Goal: Use online tool/utility: Utilize a website feature to perform a specific function

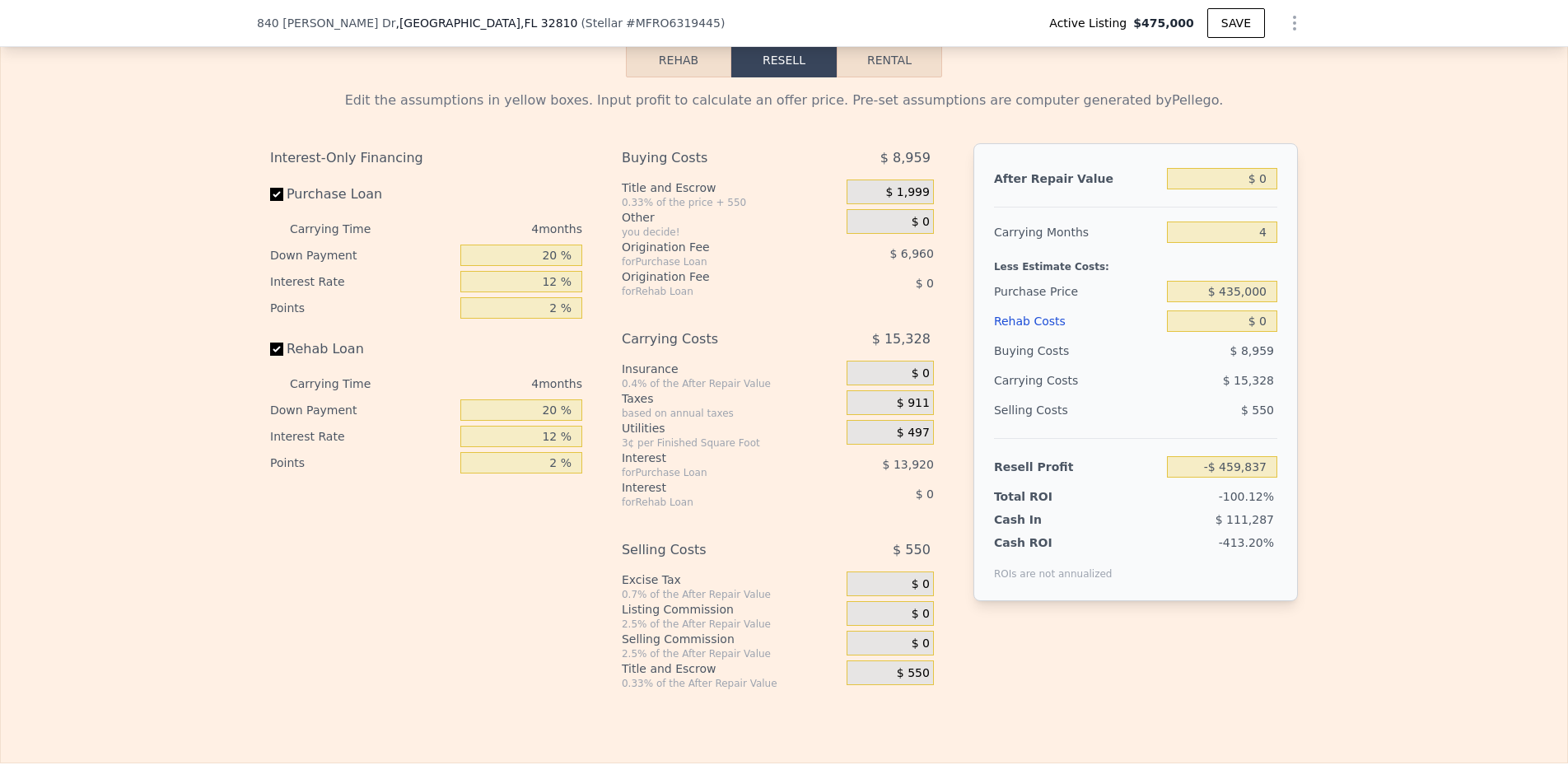
scroll to position [2434, 0]
click at [1230, 175] on input "$ 0" at bounding box center [1222, 177] width 110 height 22
type input "$ 30"
type input "-$ 459,809"
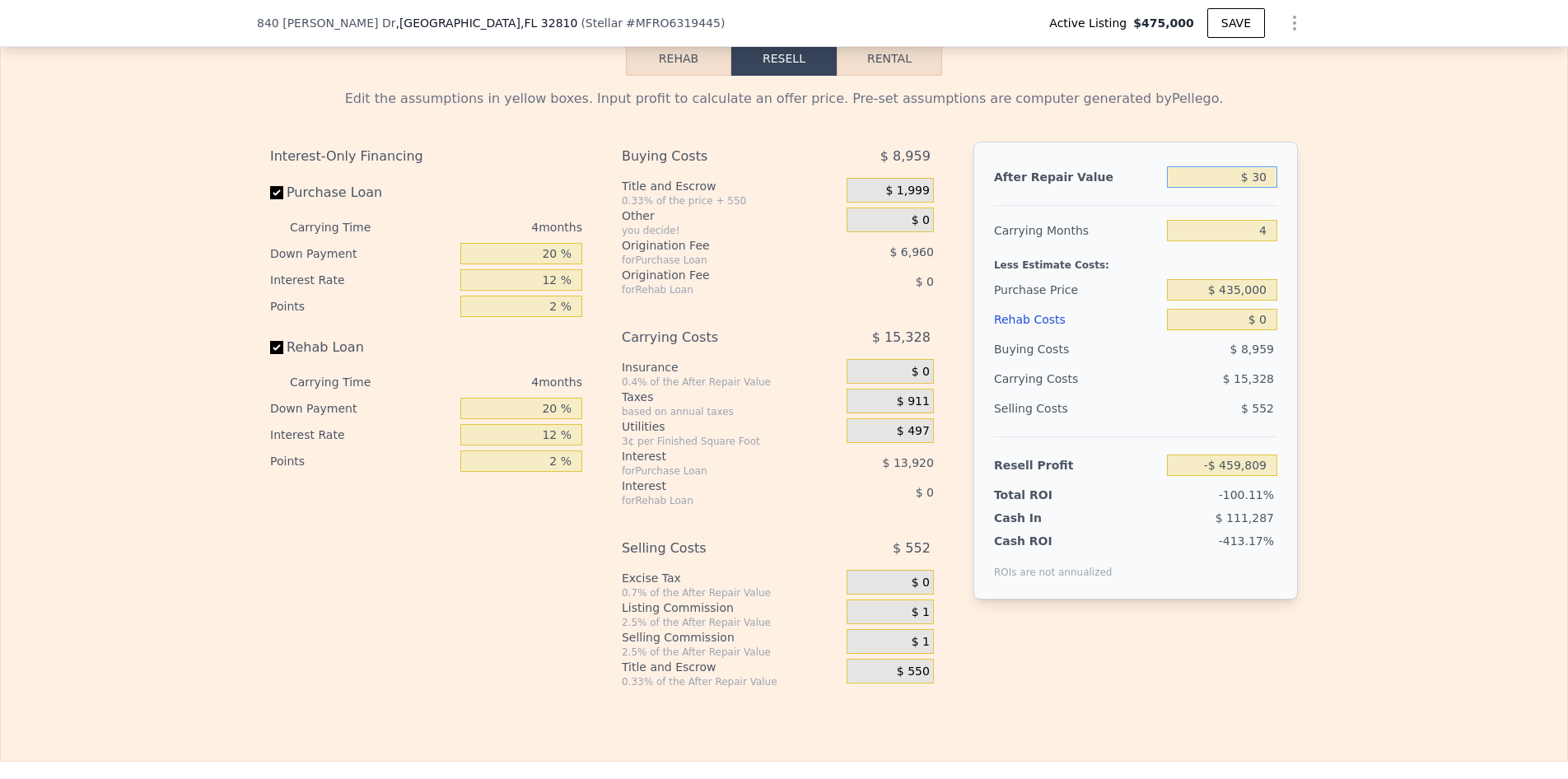
type input "$ 330"
type input "-$ 459,526"
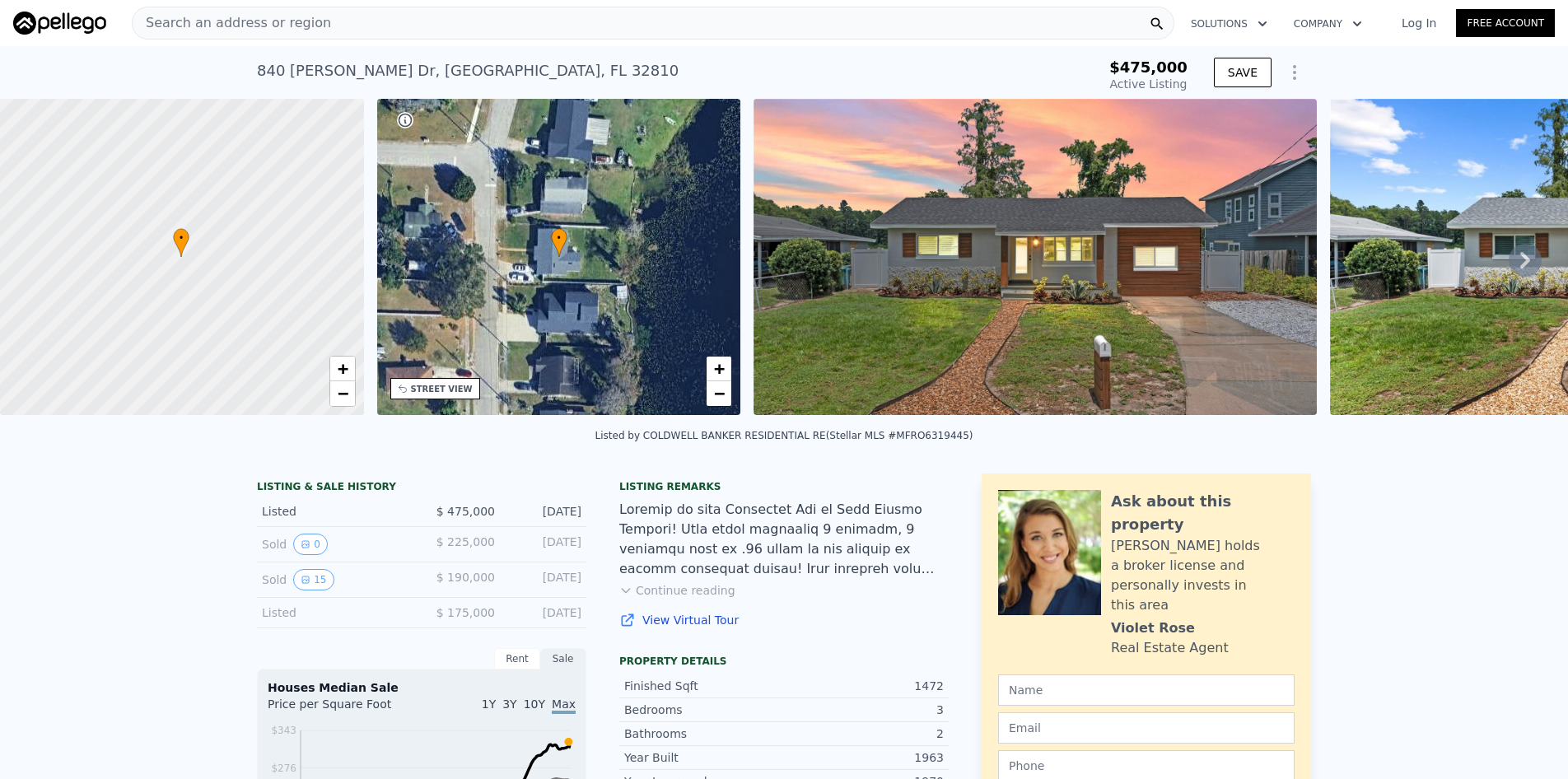
scroll to position [0, 0]
type input "$ 330"
click at [456, 11] on div "Search an address or region" at bounding box center [653, 24] width 1043 height 33
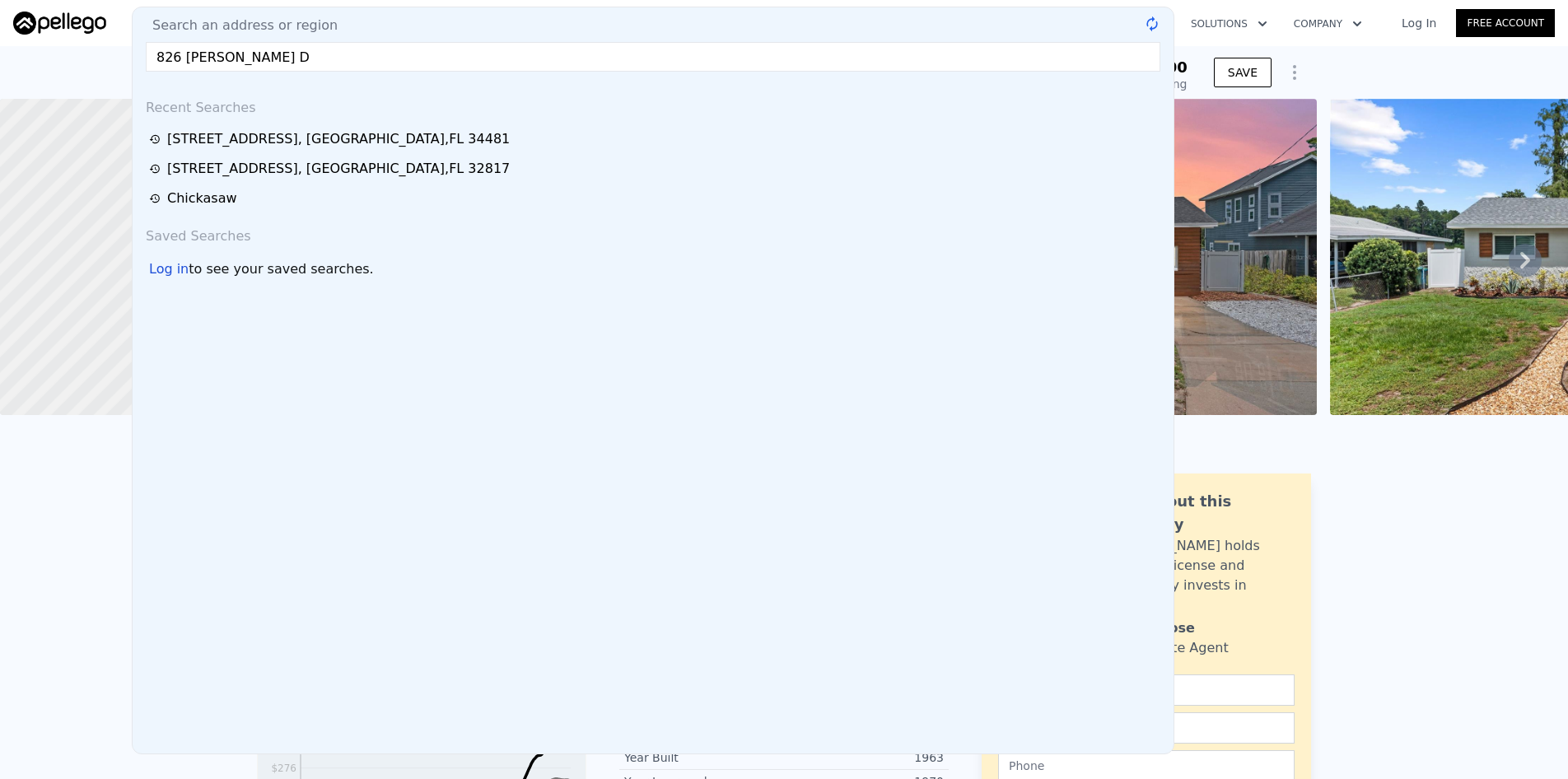
type input "826 [PERSON_NAME] Dr"
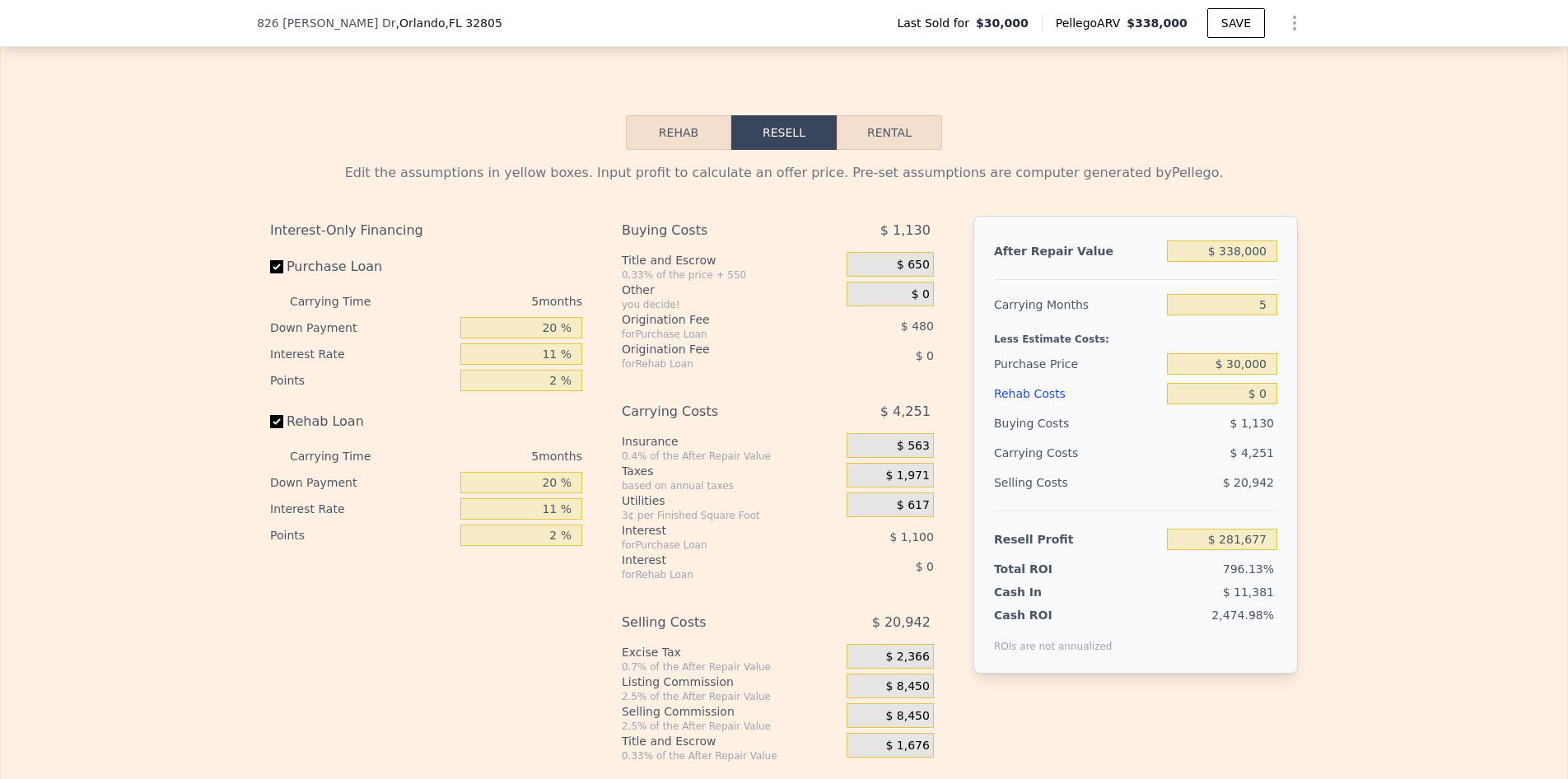
scroll to position [2251, 0]
click at [1239, 261] on input "$ 338,000" at bounding box center [1222, 250] width 110 height 22
type input "$ 33,000"
type input "-$ 4,414"
type input "$ 330,000"
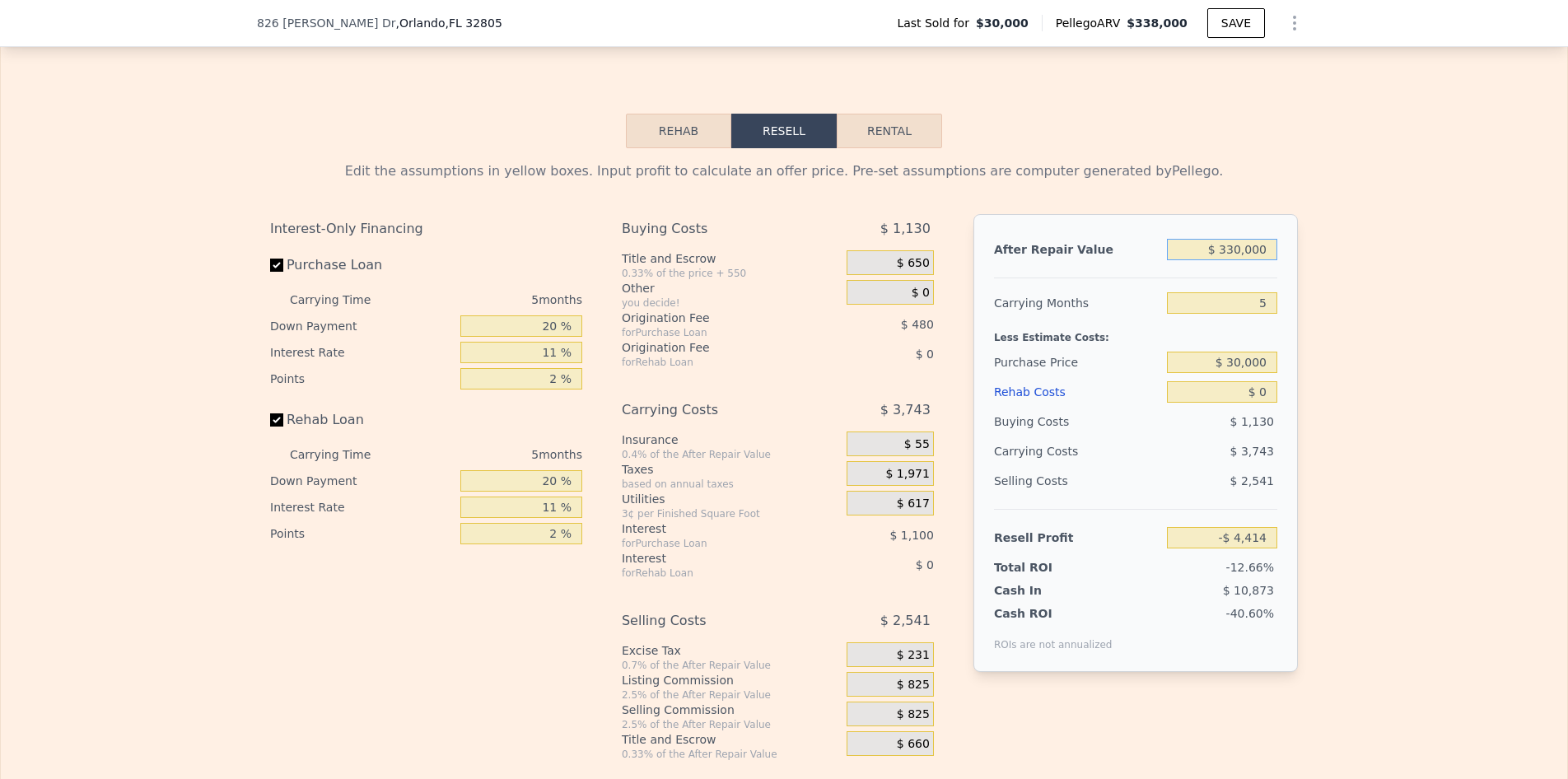
type input "$ 274,173"
type input "$ 330,000"
click at [1236, 314] on input "5" at bounding box center [1222, 303] width 110 height 22
click at [1224, 373] on input "$ 30,000" at bounding box center [1222, 363] width 110 height 22
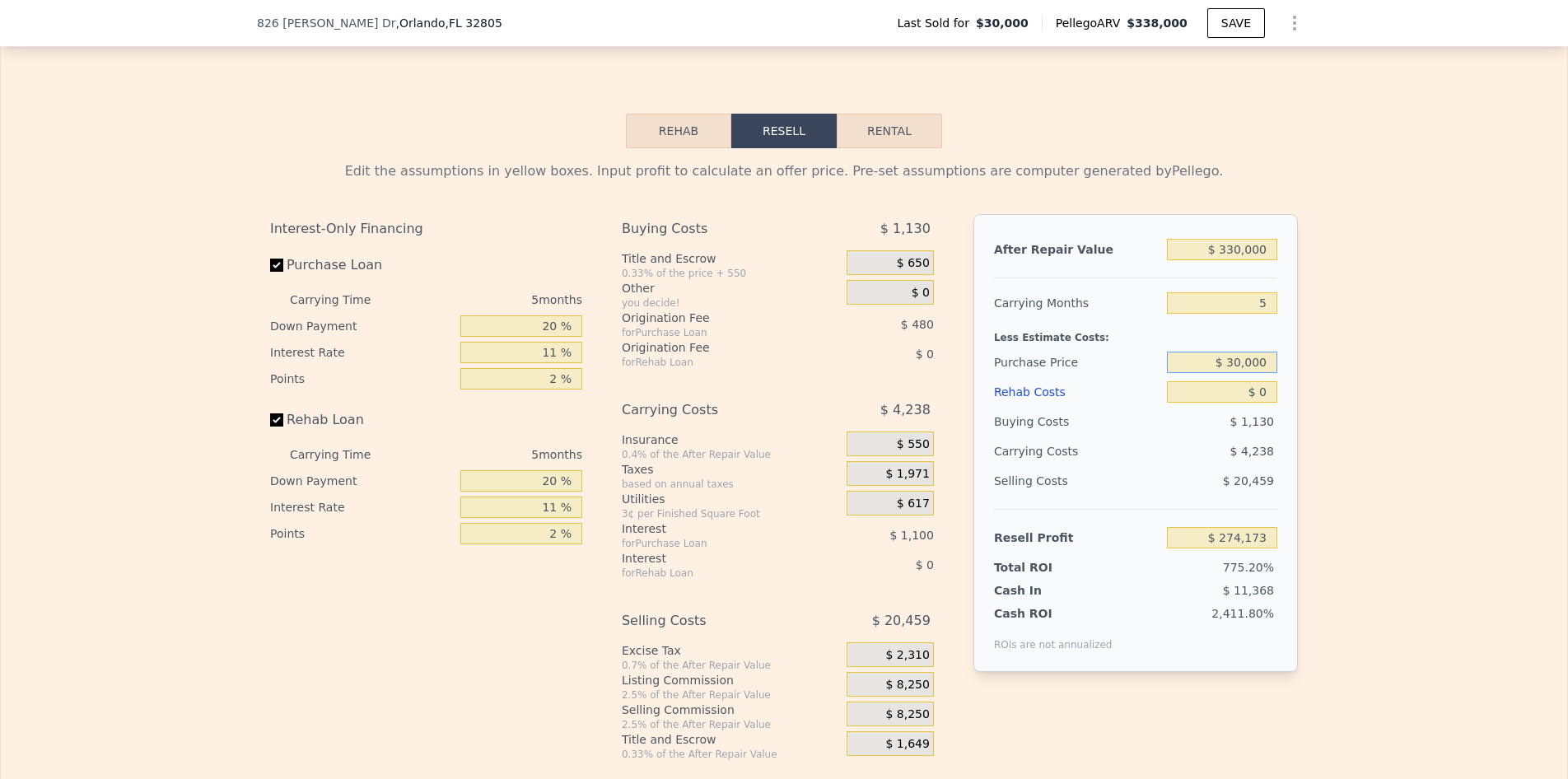
click at [1224, 373] on input "$ 30,000" at bounding box center [1222, 363] width 110 height 22
type input "$ 230,000"
type input "$ 62,972"
click at [1202, 378] on div "$ 230,000" at bounding box center [1222, 363] width 110 height 30
click at [1200, 403] on input "$ 0" at bounding box center [1222, 392] width 110 height 22
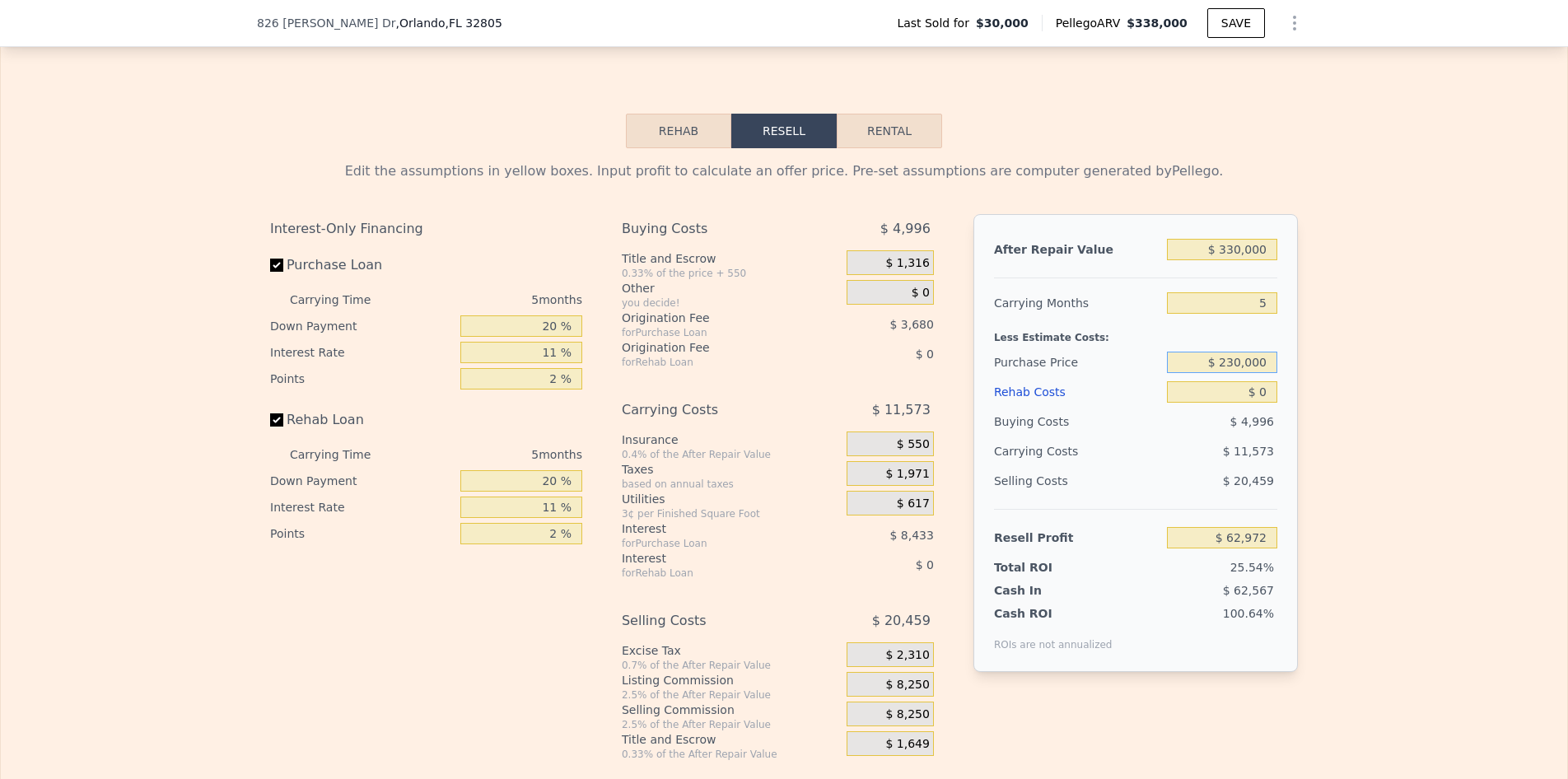
click at [1236, 373] on input "$ 230,000" at bounding box center [1222, 363] width 110 height 22
click at [1232, 373] on input "$ 230,000" at bounding box center [1222, 363] width 110 height 22
type input "$ 240,000"
click at [1226, 403] on input "$ 0" at bounding box center [1222, 392] width 110 height 22
type input "$ 52,414"
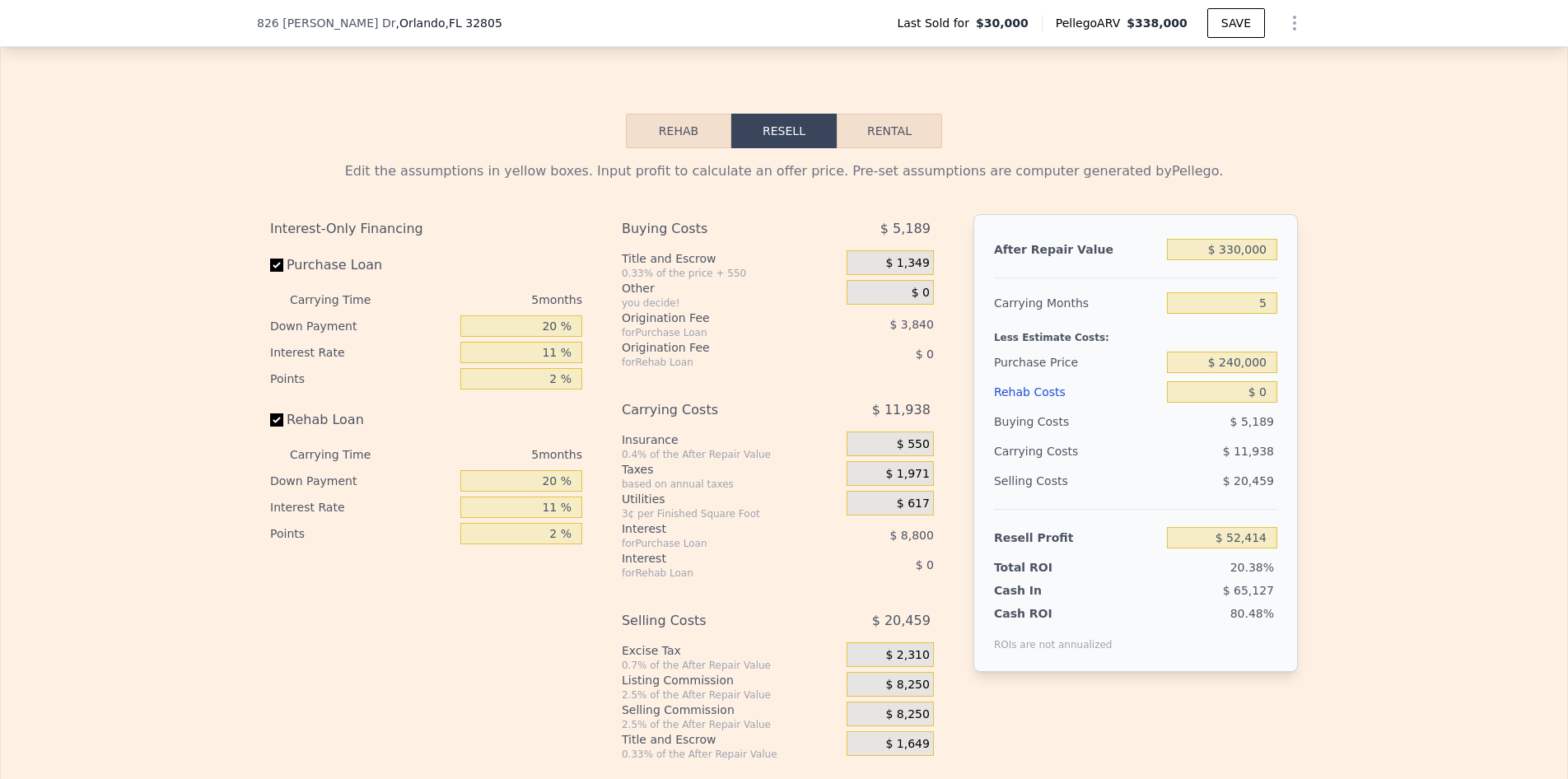
click at [957, 424] on div "Interest-Only Financing Purchase Loan Carrying Time 5 months Down Payment 20 % …" at bounding box center [784, 488] width 1027 height 547
click at [529, 337] on input "20 %" at bounding box center [521, 327] width 122 height 22
type input "1 %"
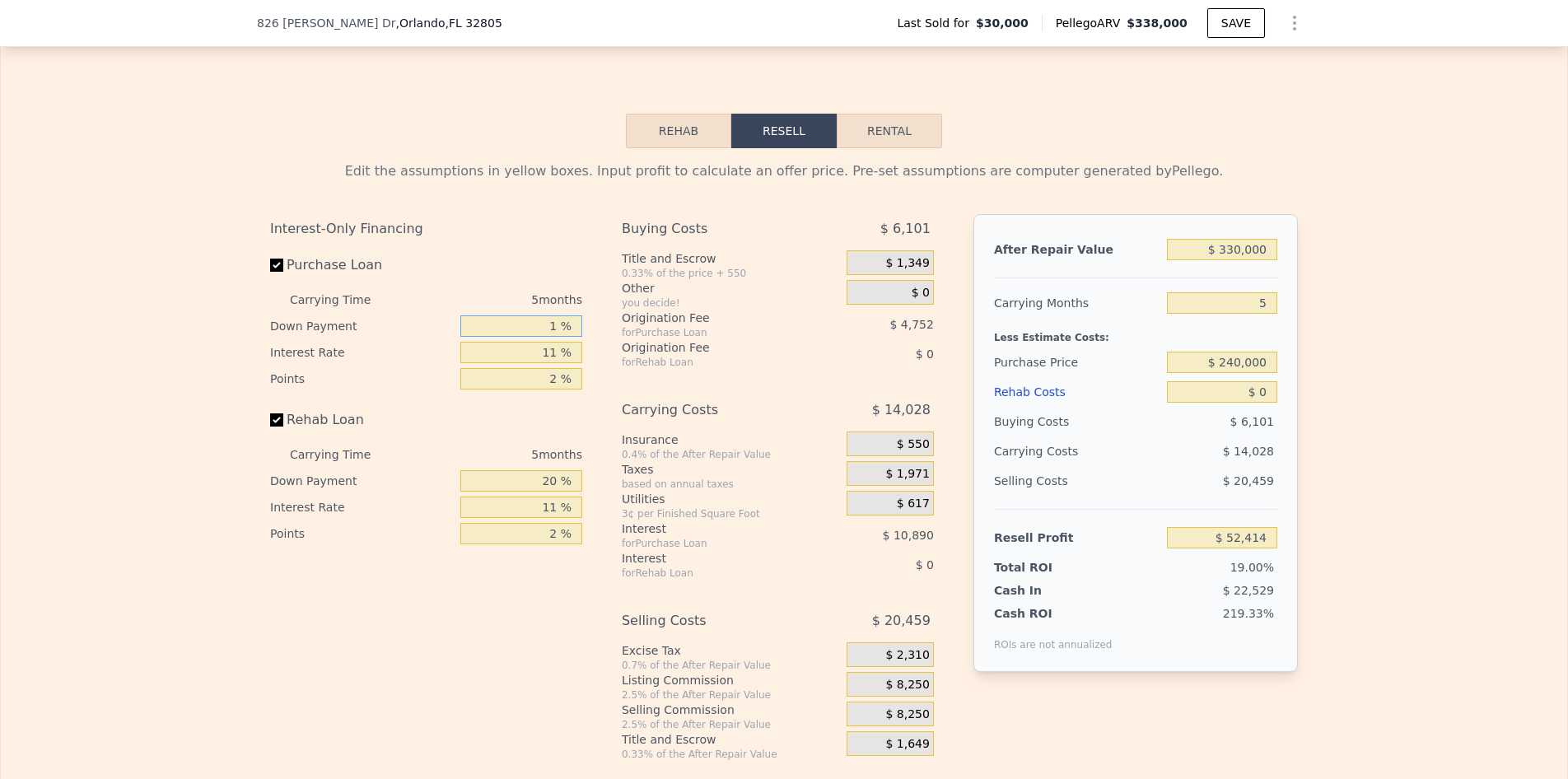
type input "$ 49,412"
type input "15 %"
type input "$ 51,624"
type input "15 %"
click at [541, 492] on input "20 %" at bounding box center [521, 481] width 122 height 22
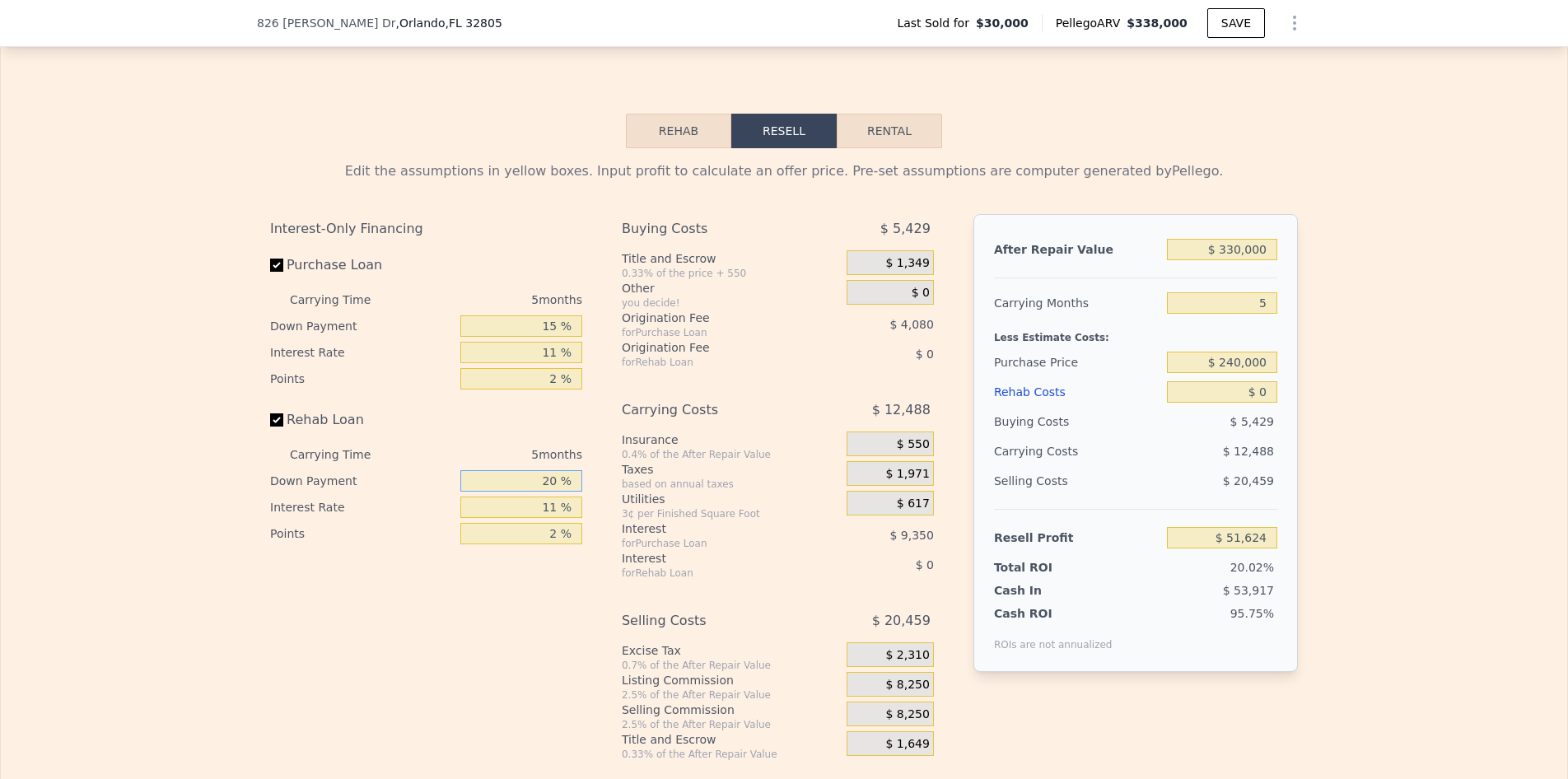
click at [541, 492] on input "20 %" at bounding box center [521, 481] width 122 height 22
type input "15 %"
click at [676, 478] on div "Taxes" at bounding box center [730, 469] width 218 height 17
click at [522, 390] on input "2 %" at bounding box center [521, 379] width 122 height 22
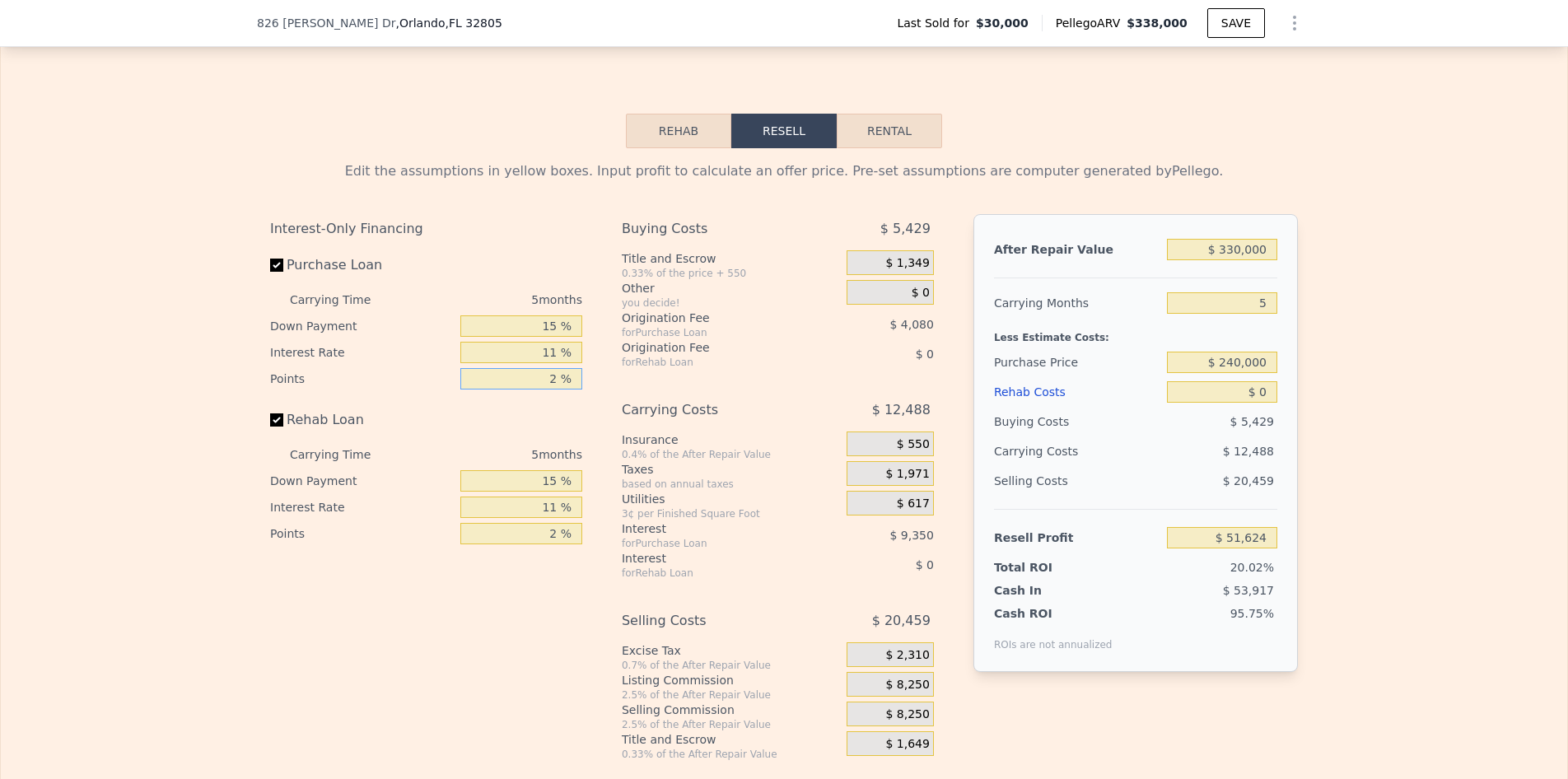
click at [522, 390] on input "2 %" at bounding box center [521, 379] width 122 height 22
type input "21 %"
type input "$ 12,864"
type input "2 %"
type input "$ 51,624"
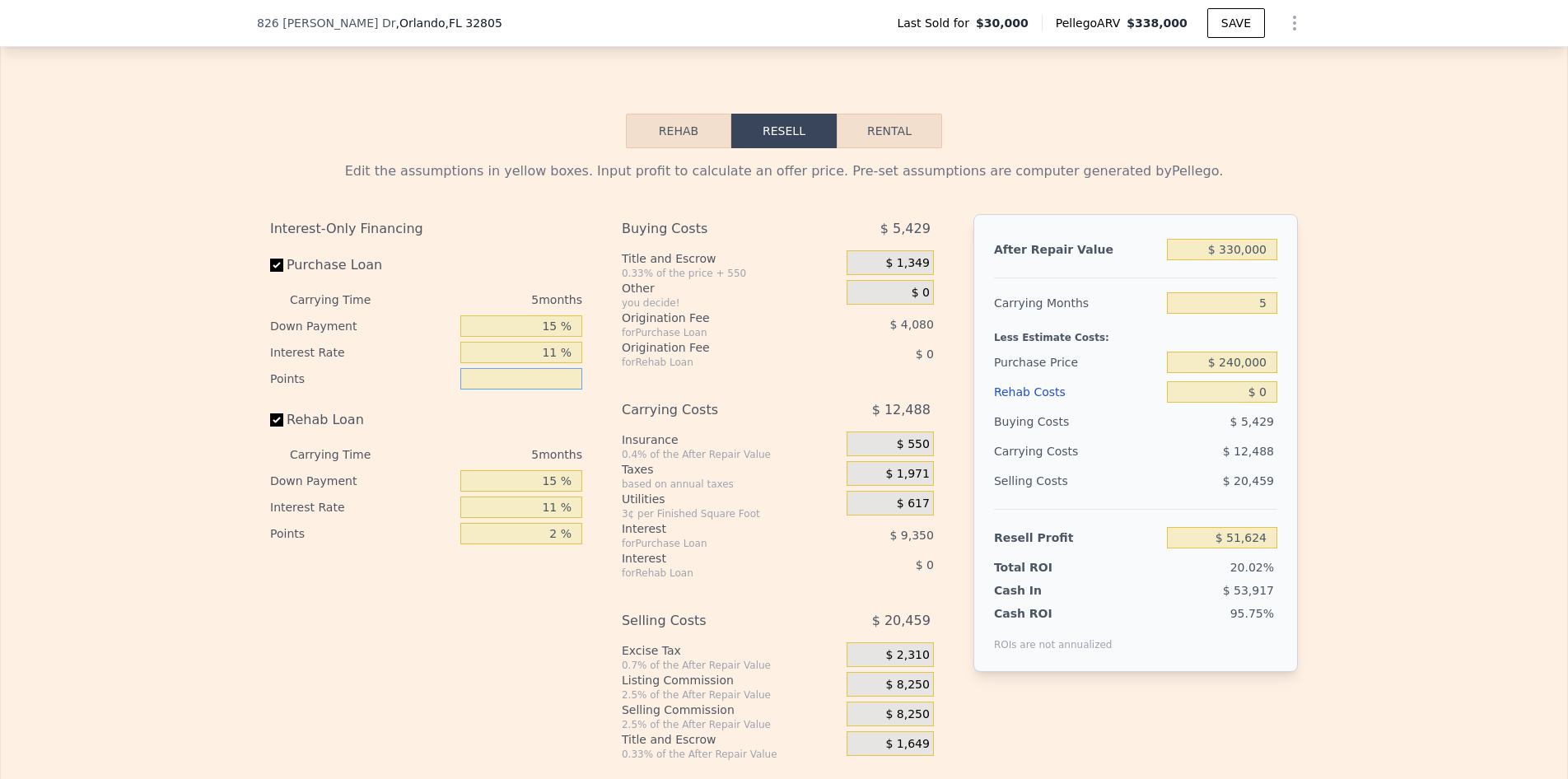
type input "1 %"
type input "$ 53,664"
click at [534, 545] on input "2 %" at bounding box center [521, 534] width 122 height 22
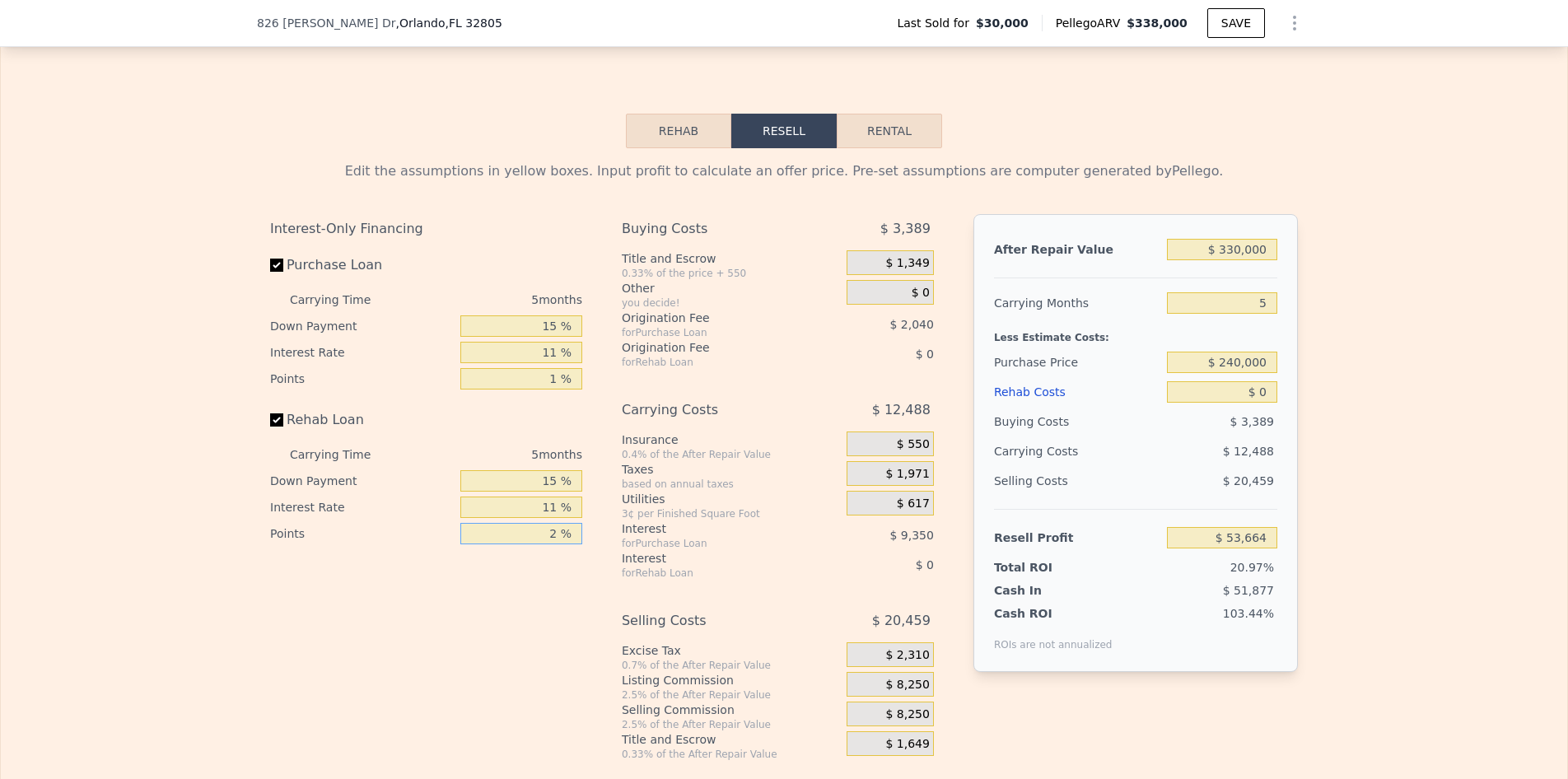
type input "1 %"
click at [733, 406] on div "Buying Costs $ 3,389 Title and Escrow 0.33% of the price + 550 $ 1,349 Other yo…" at bounding box center [777, 488] width 312 height 547
click at [1236, 317] on div "5" at bounding box center [1222, 303] width 110 height 30
click at [1234, 314] on input "5" at bounding box center [1222, 303] width 110 height 22
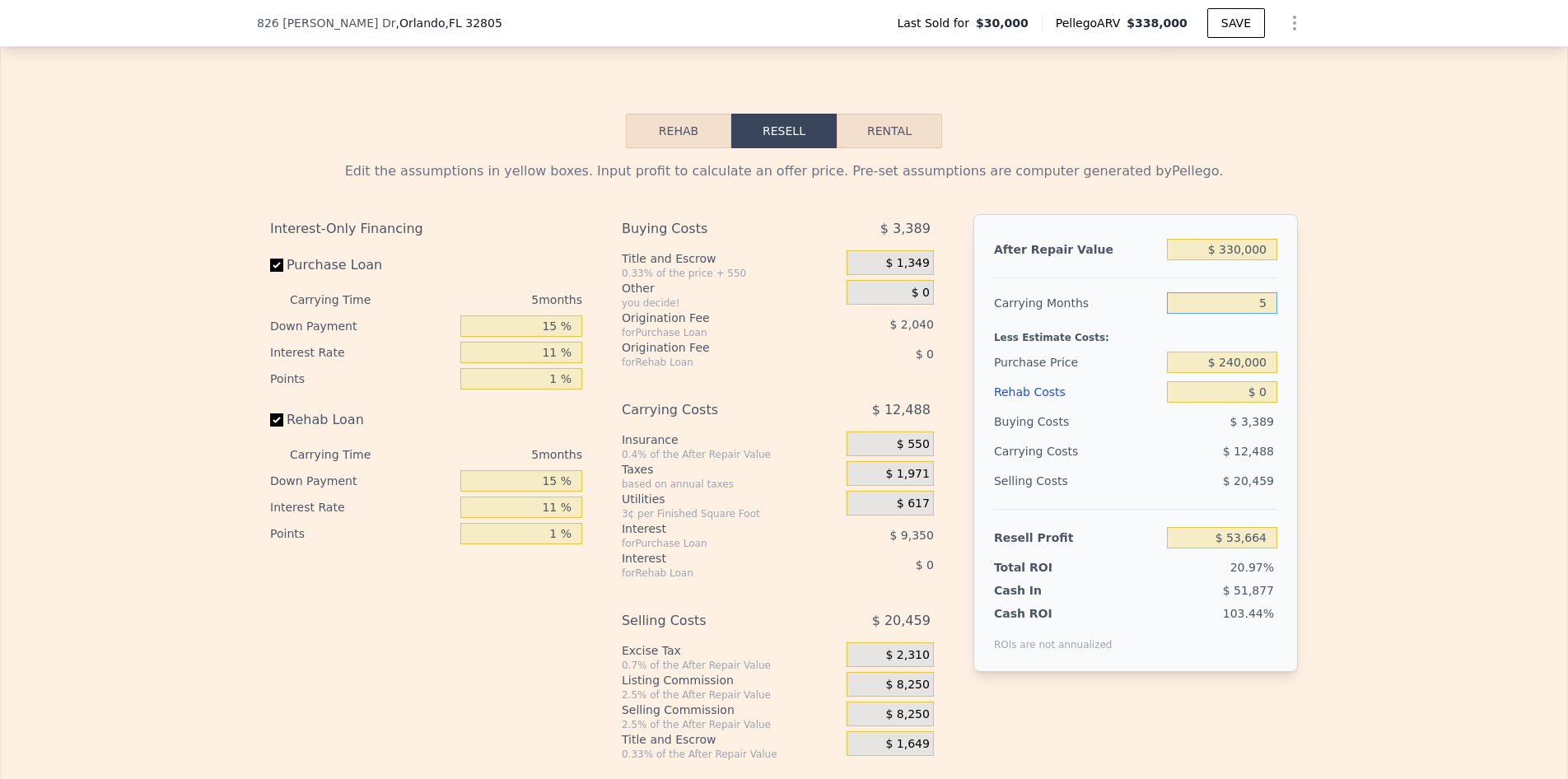
type input "3"
type input "$ 58,659"
type input "3"
click at [1355, 384] on div "Edit the assumptions in yellow boxes. Input profit to calculate an offer price.…" at bounding box center [784, 454] width 1566 height 613
click at [916, 271] on span "$ 1,349" at bounding box center [907, 264] width 43 height 15
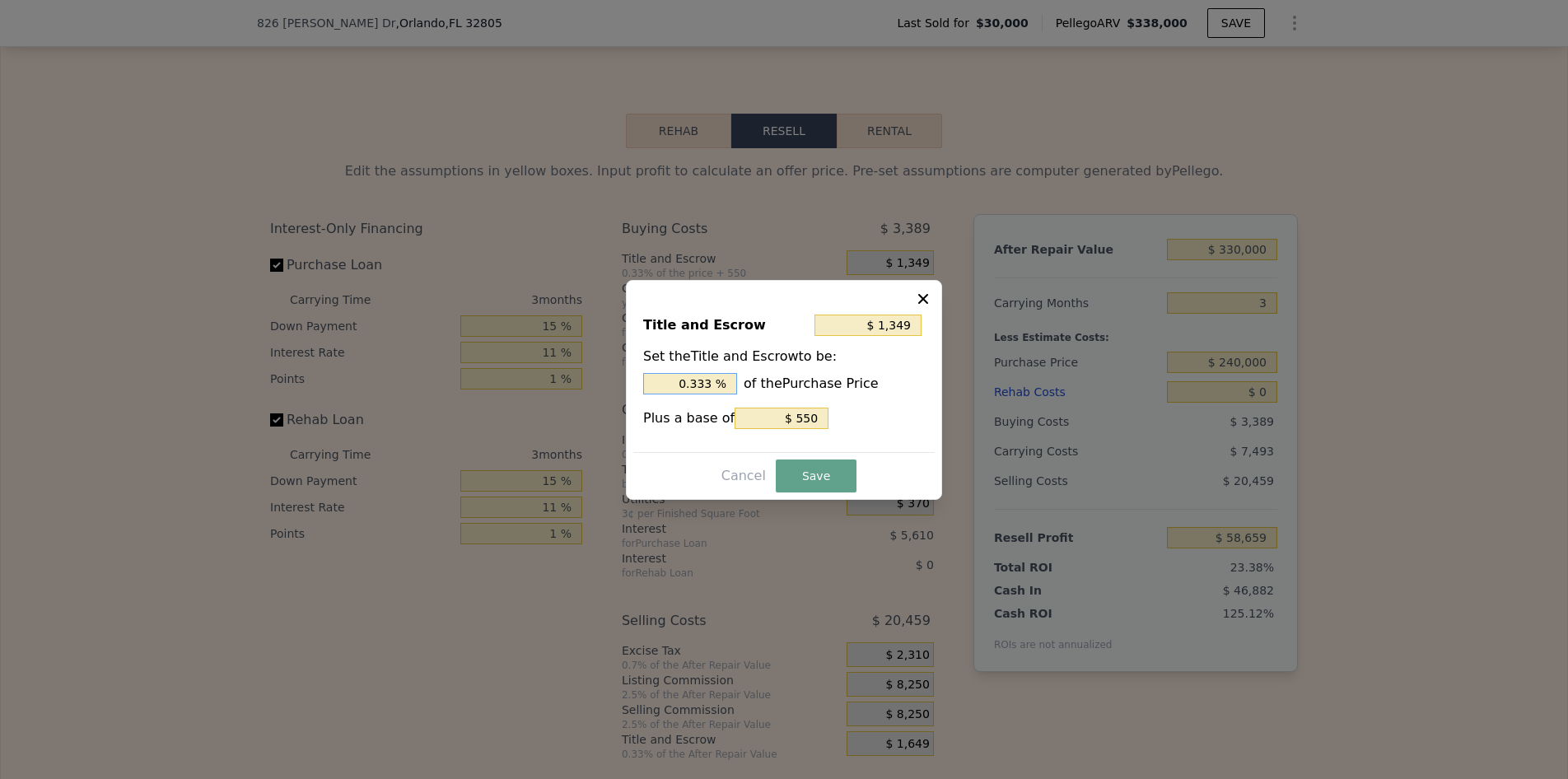
click at [703, 374] on input "0.333 %" at bounding box center [689, 384] width 93 height 22
type input "$ 2,950"
type input "1. %"
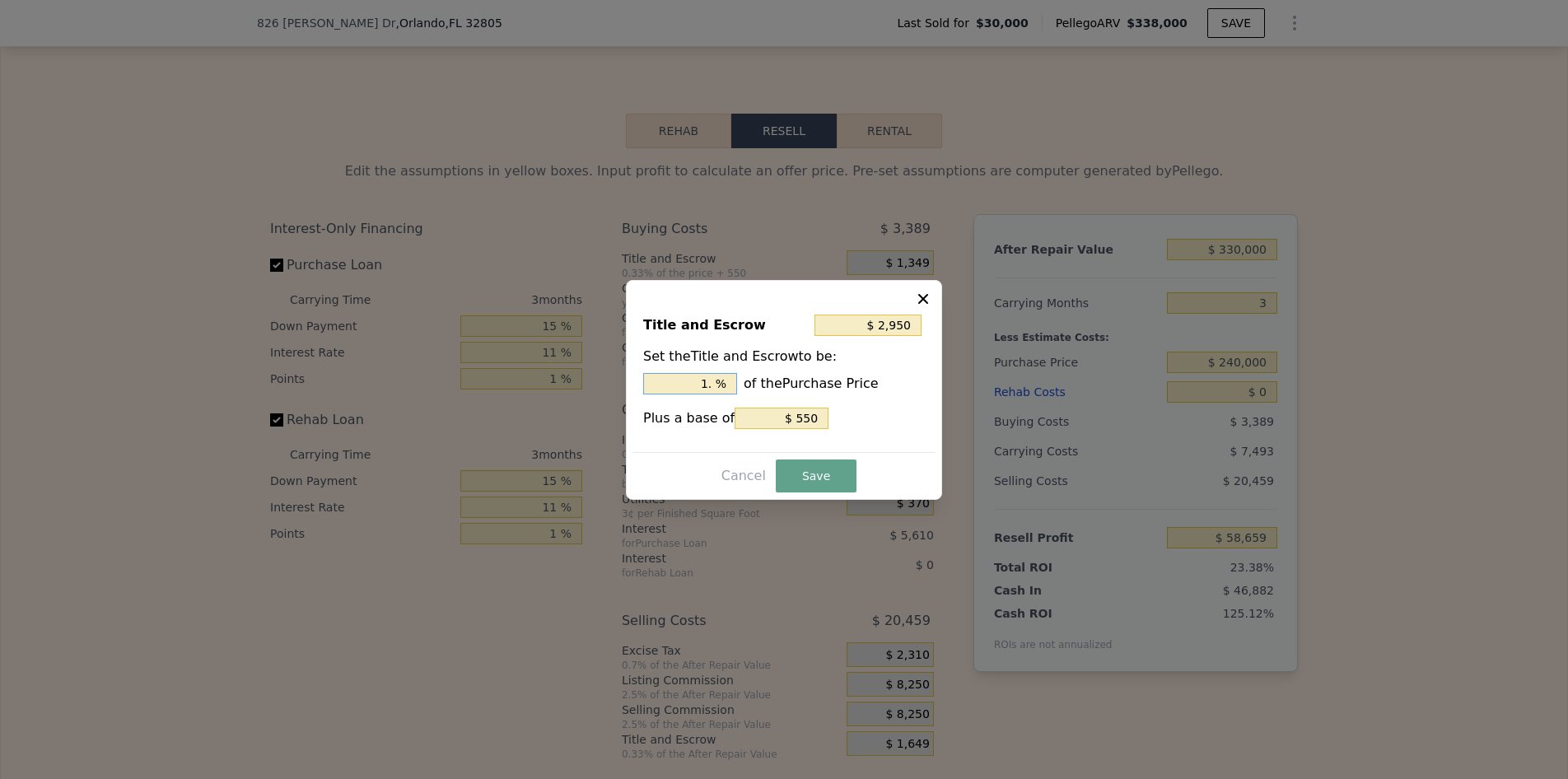
type input "$ 3,430"
type input "1.2 %"
type input "$ 3,550"
type input "1.25 %"
click at [797, 485] on button "Save" at bounding box center [816, 476] width 81 height 33
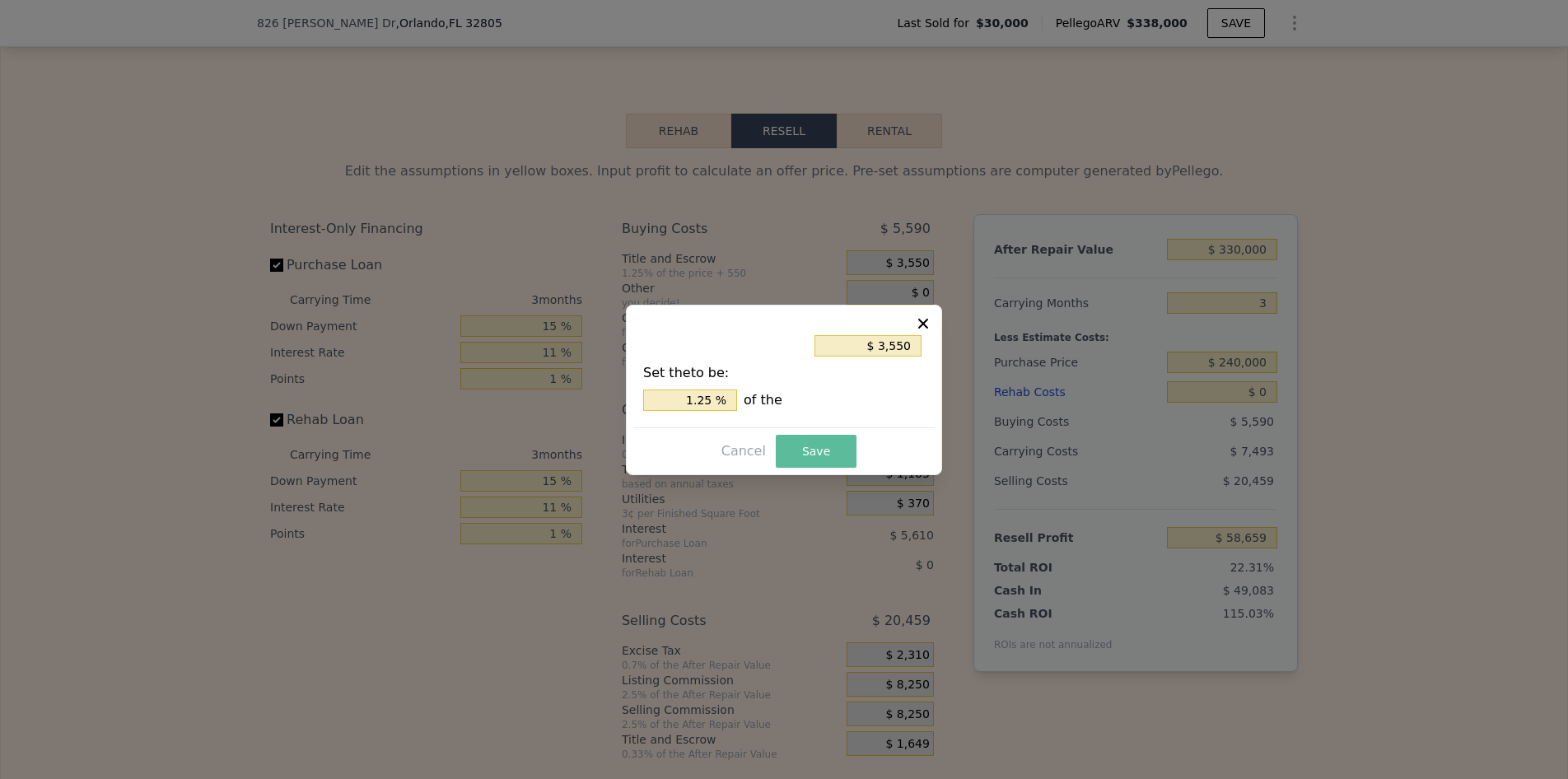
type input "$ 56,458"
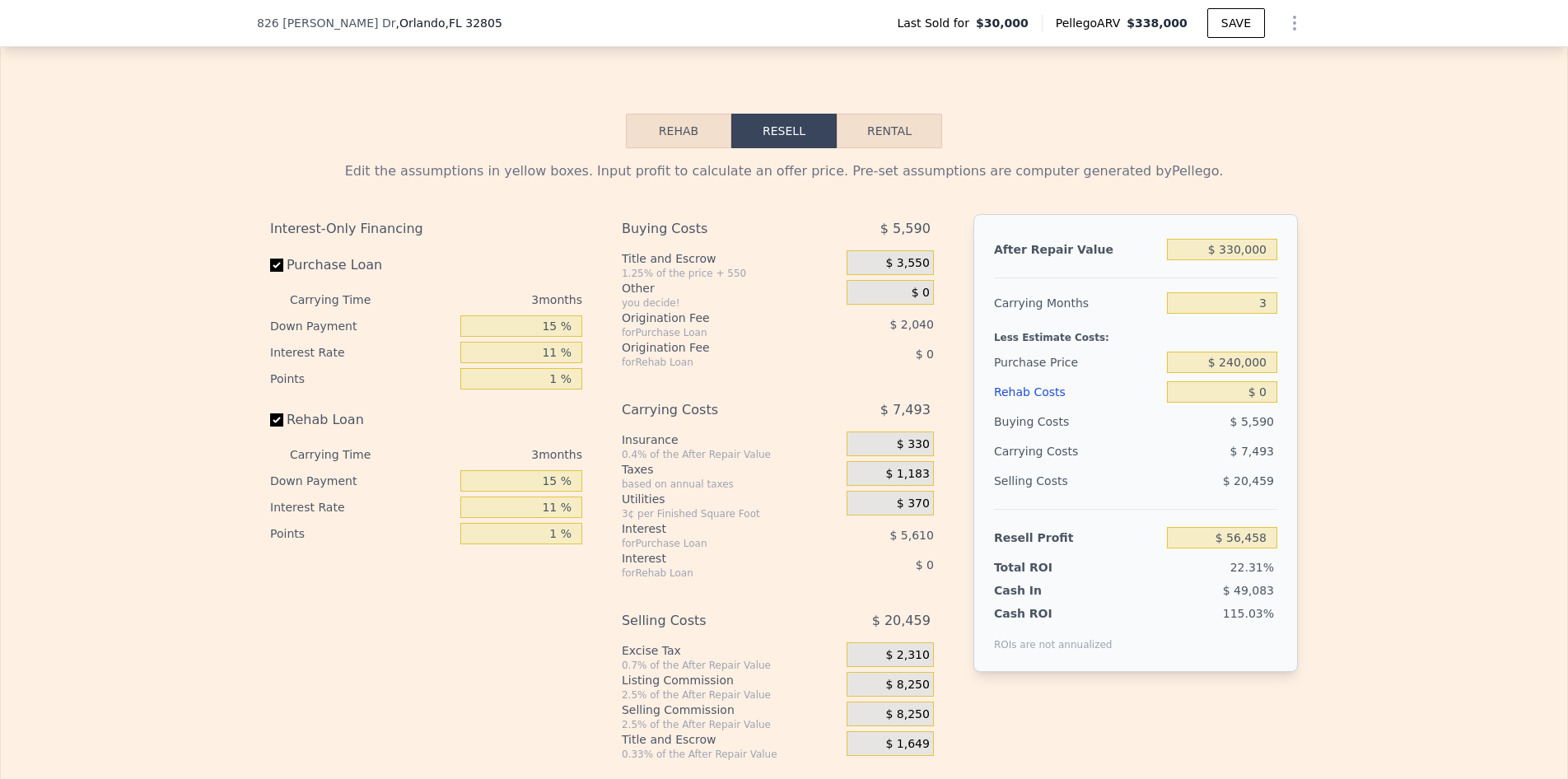
click at [880, 149] on button "Rental" at bounding box center [889, 131] width 105 height 34
select select "30"
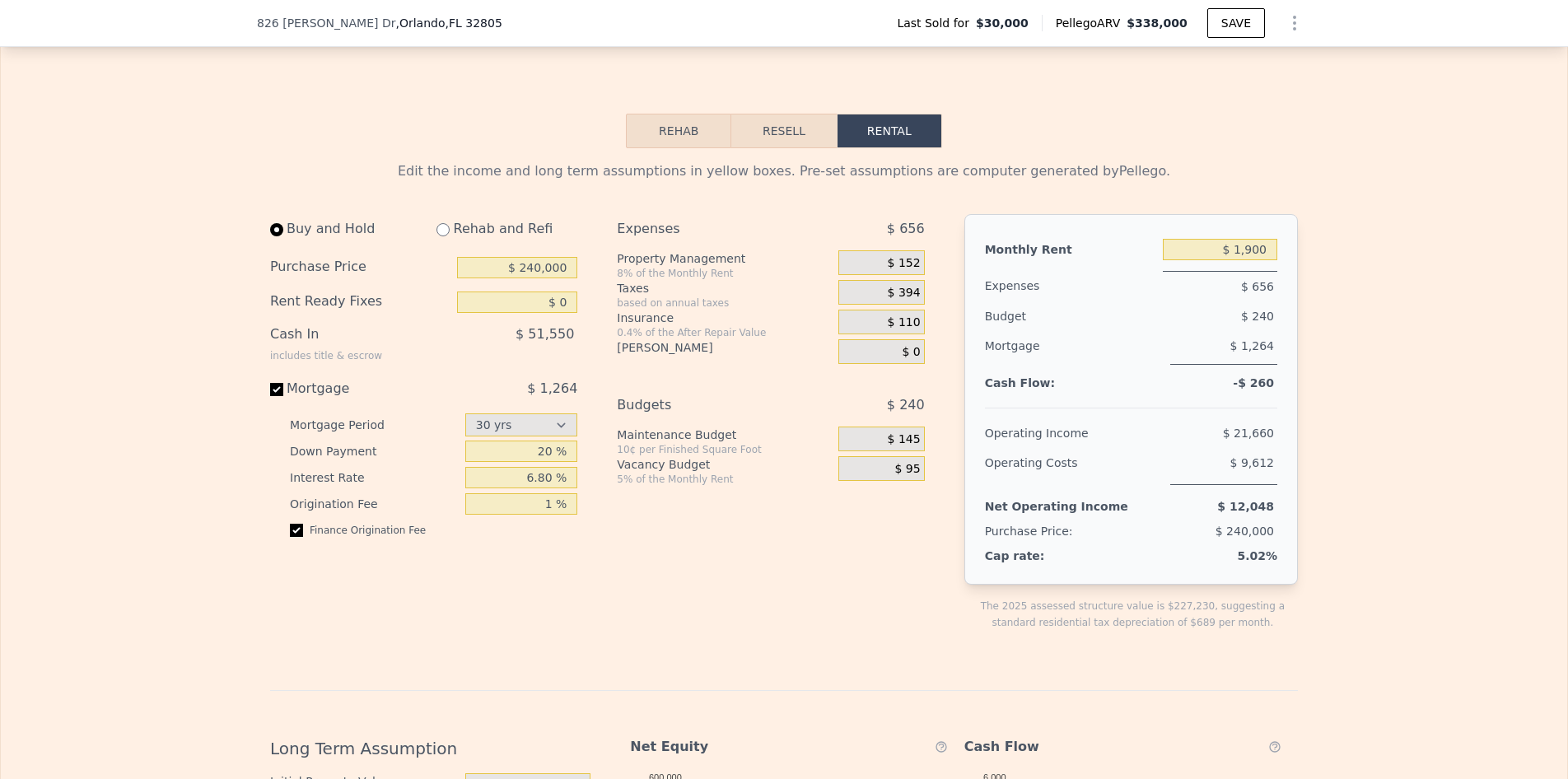
click at [444, 244] on div "Rehab and Refi" at bounding box center [500, 229] width 154 height 30
click at [443, 236] on input "radio" at bounding box center [442, 229] width 13 height 13
radio input "true"
select select "30"
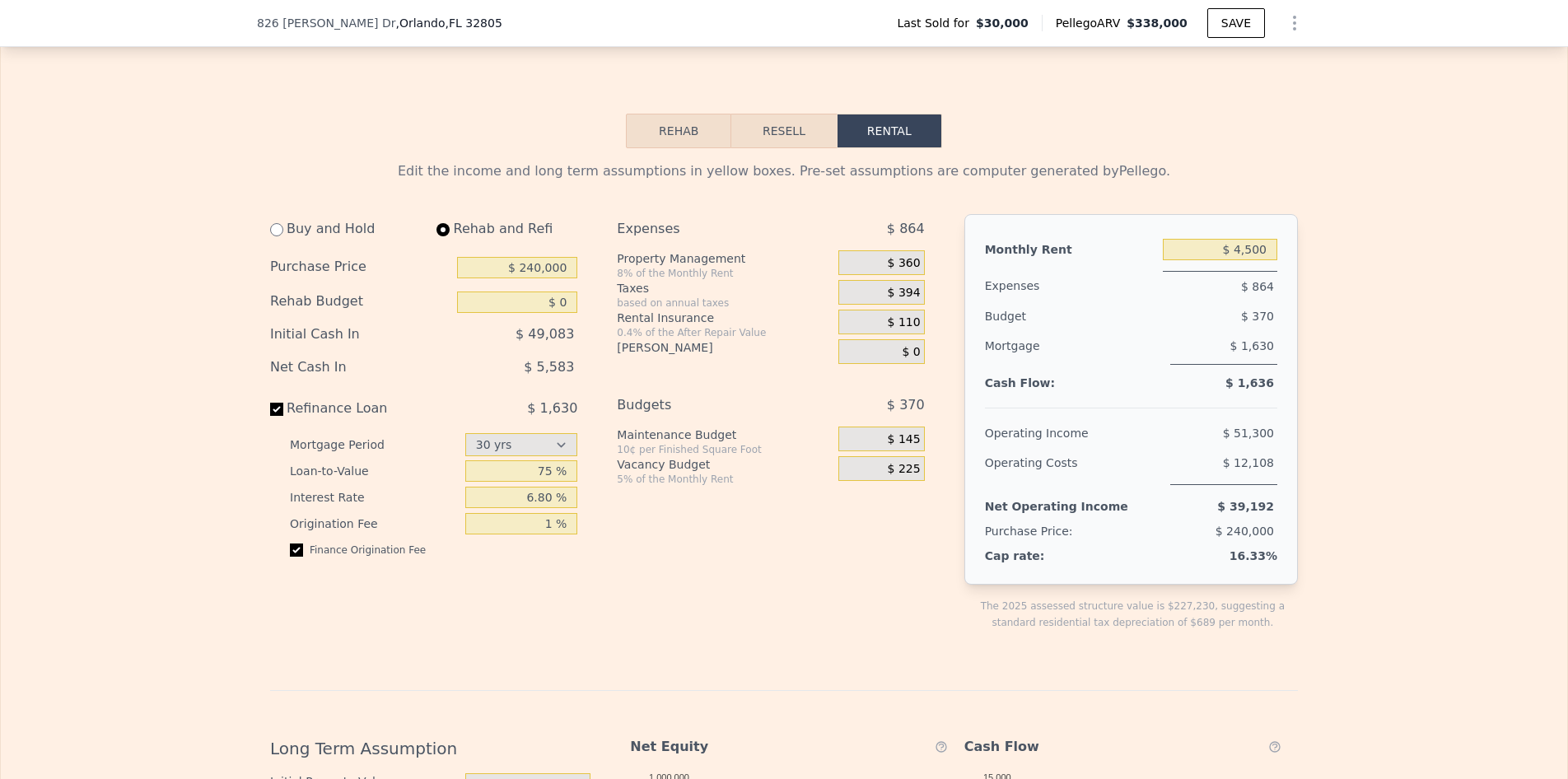
click at [1249, 231] on div "Edit the income and long term assumptions in yellow boxes. Pre-set assumptions …" at bounding box center [784, 714] width 1027 height 1107
click at [1241, 262] on div "$ 4,500" at bounding box center [1220, 250] width 114 height 30
click at [1241, 261] on input "$ 4,500" at bounding box center [1220, 250] width 114 height 22
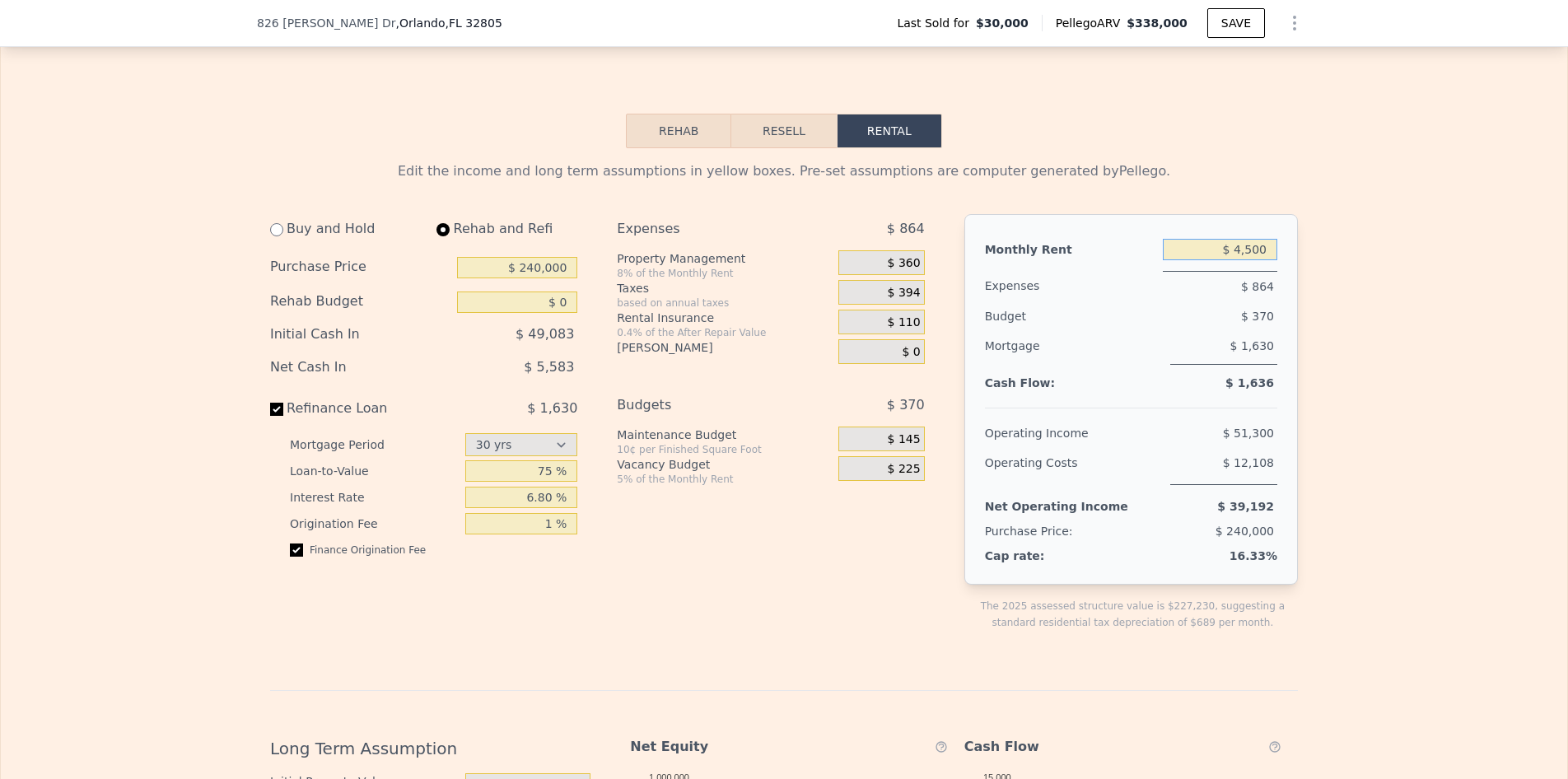
click at [1241, 261] on input "$ 4,500" at bounding box center [1220, 250] width 114 height 22
type input "$ 1,800"
click at [715, 251] on div "Expenses $ 648" at bounding box center [770, 232] width 307 height 36
click at [893, 271] on span "$ 144" at bounding box center [904, 264] width 33 height 15
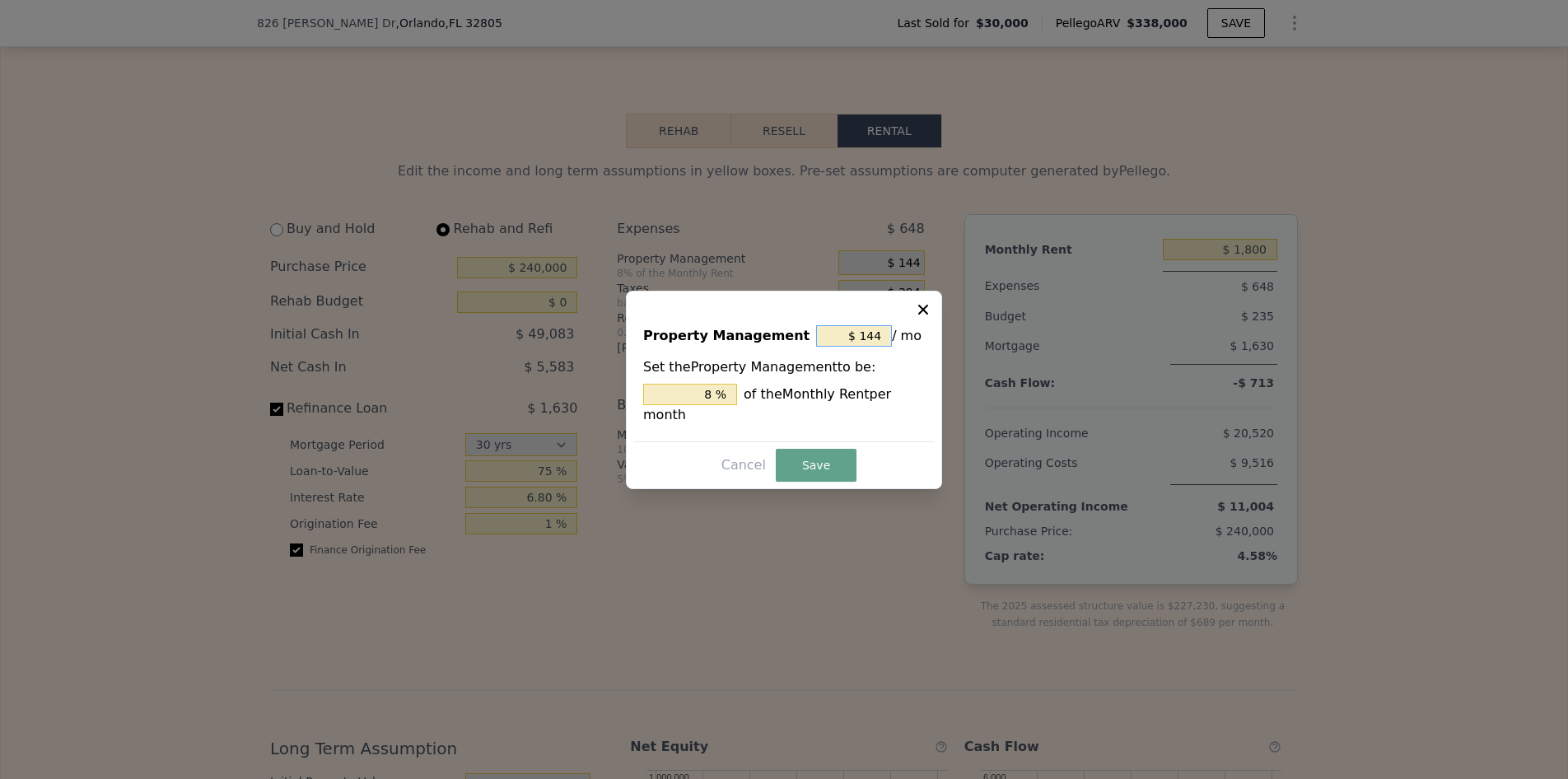
click at [850, 328] on input "$ 144" at bounding box center [853, 336] width 76 height 22
click at [864, 328] on input "$ 144" at bounding box center [853, 336] width 76 height 22
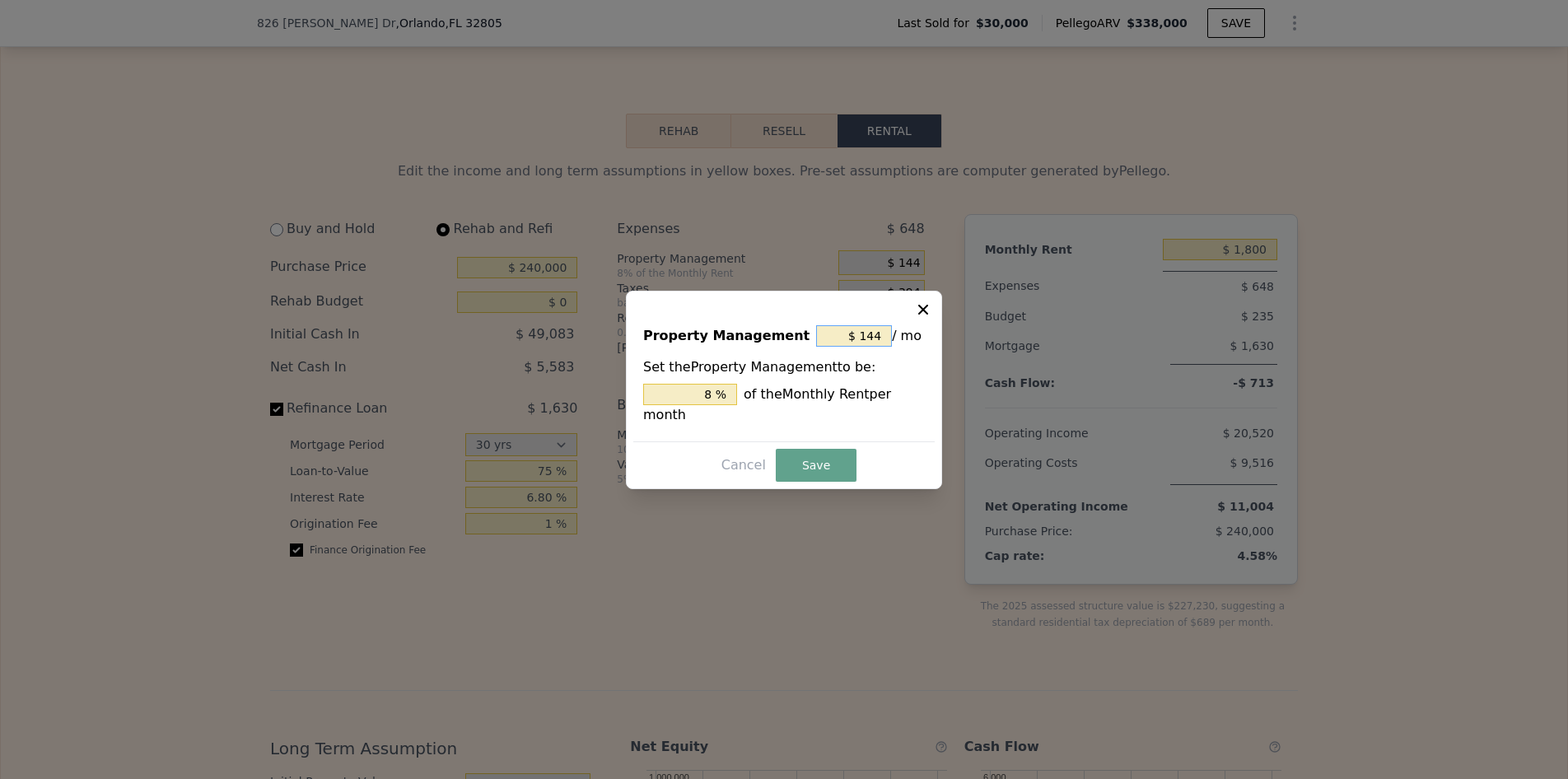
type input "$ 0"
type input "0 %"
click at [800, 481] on button "Save" at bounding box center [816, 466] width 81 height 33
